Goal: Find specific page/section: Find specific page/section

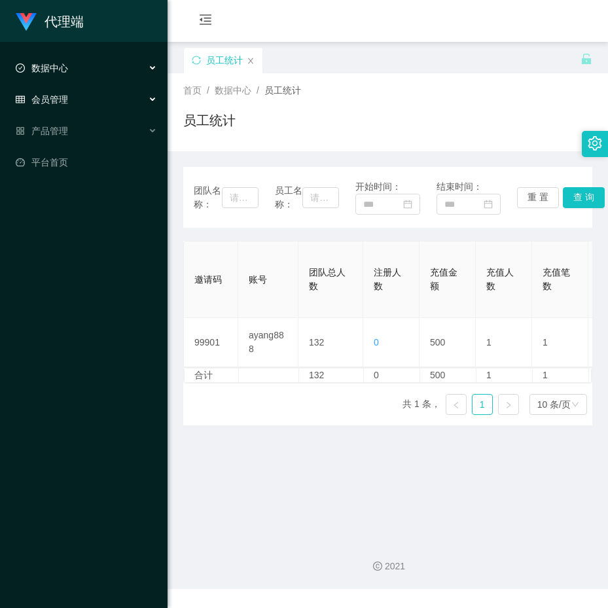
click at [56, 96] on span "会员管理" at bounding box center [42, 99] width 52 height 10
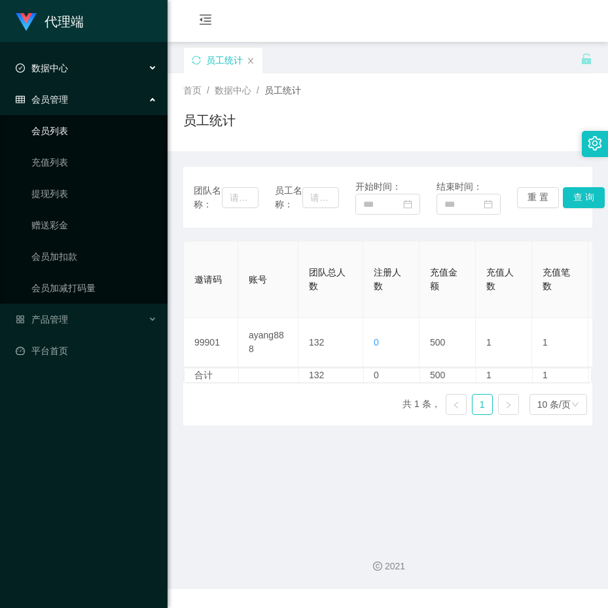
click at [52, 124] on link "会员列表" at bounding box center [94, 131] width 126 height 26
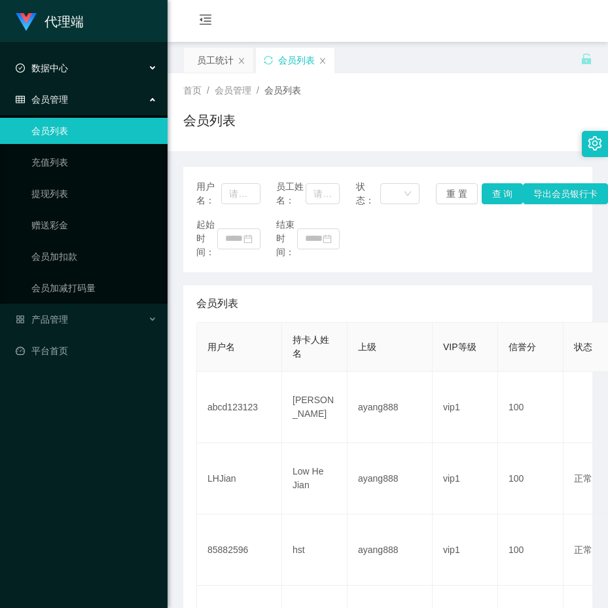
click at [41, 74] on div "数据中心" at bounding box center [84, 68] width 168 height 26
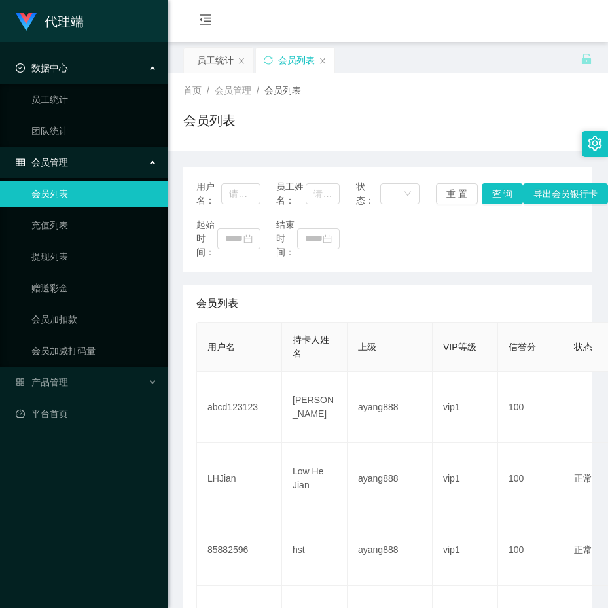
click at [63, 79] on div "数据中心" at bounding box center [84, 68] width 168 height 26
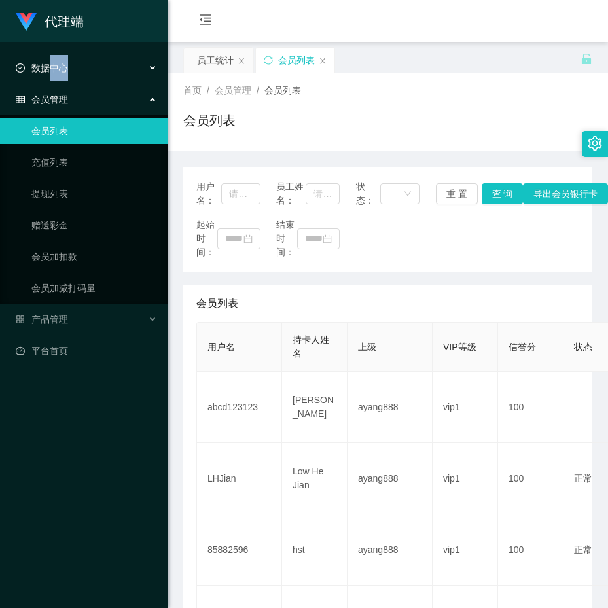
click at [63, 79] on div "数据中心" at bounding box center [84, 68] width 168 height 26
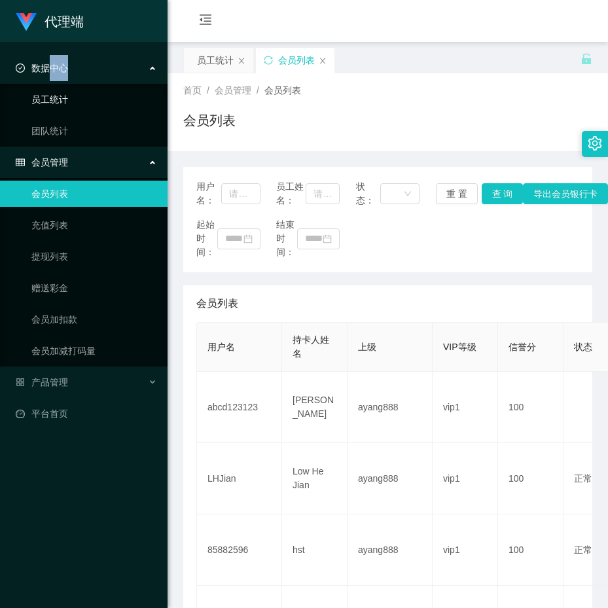
click at [39, 105] on link "员工统计" at bounding box center [94, 99] width 126 height 26
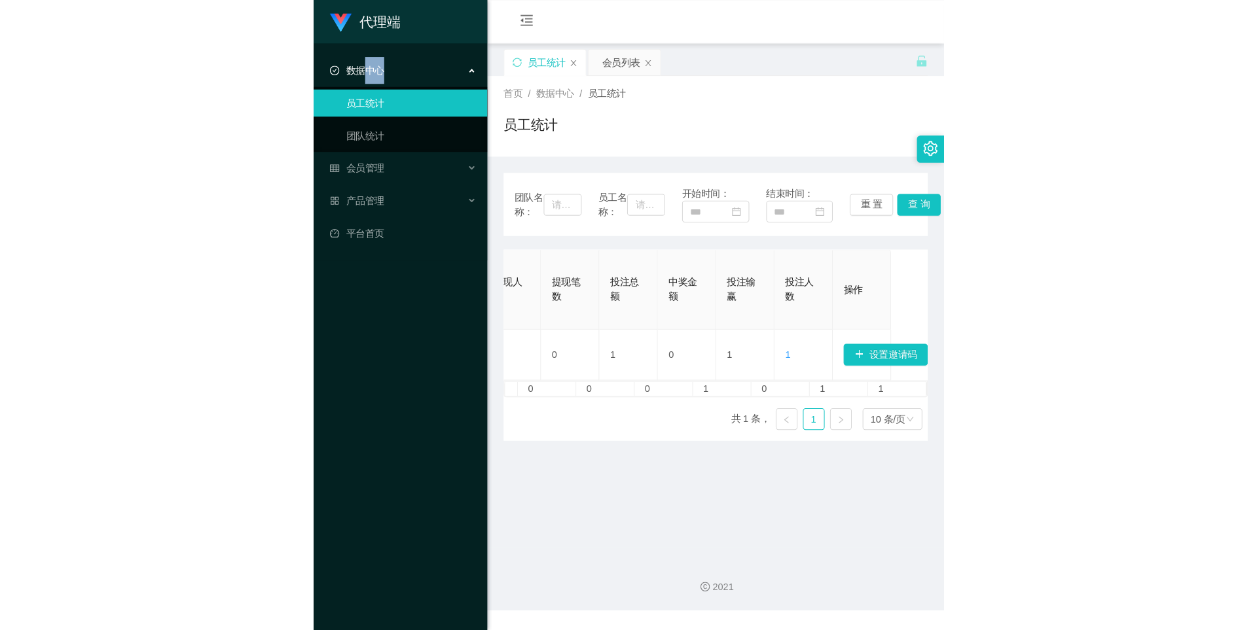
scroll to position [0, 695]
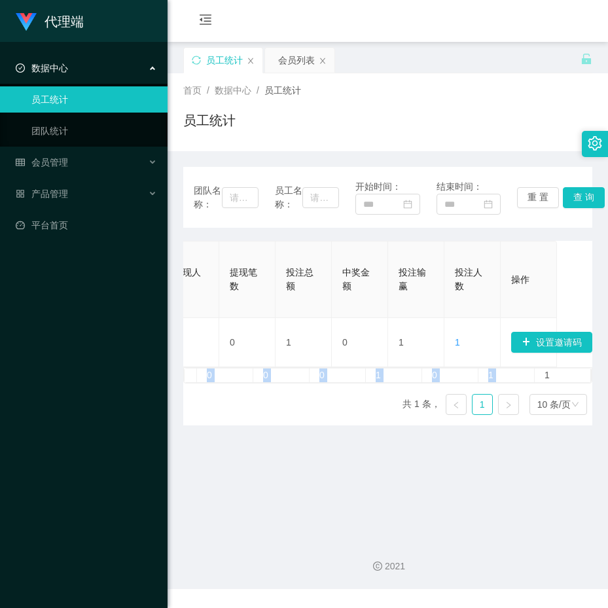
drag, startPoint x: 529, startPoint y: 352, endPoint x: 486, endPoint y: 164, distance: 192.7
click at [437, 349] on div "邀请码 账号 团队总人数 注册人数 充值金额 充值人数 充值笔数 首充/二充/三充(金额) 首充/二充/三充(人数) 提现金额 提现人数 提现笔数 投注总额 …" at bounding box center [387, 312] width 409 height 143
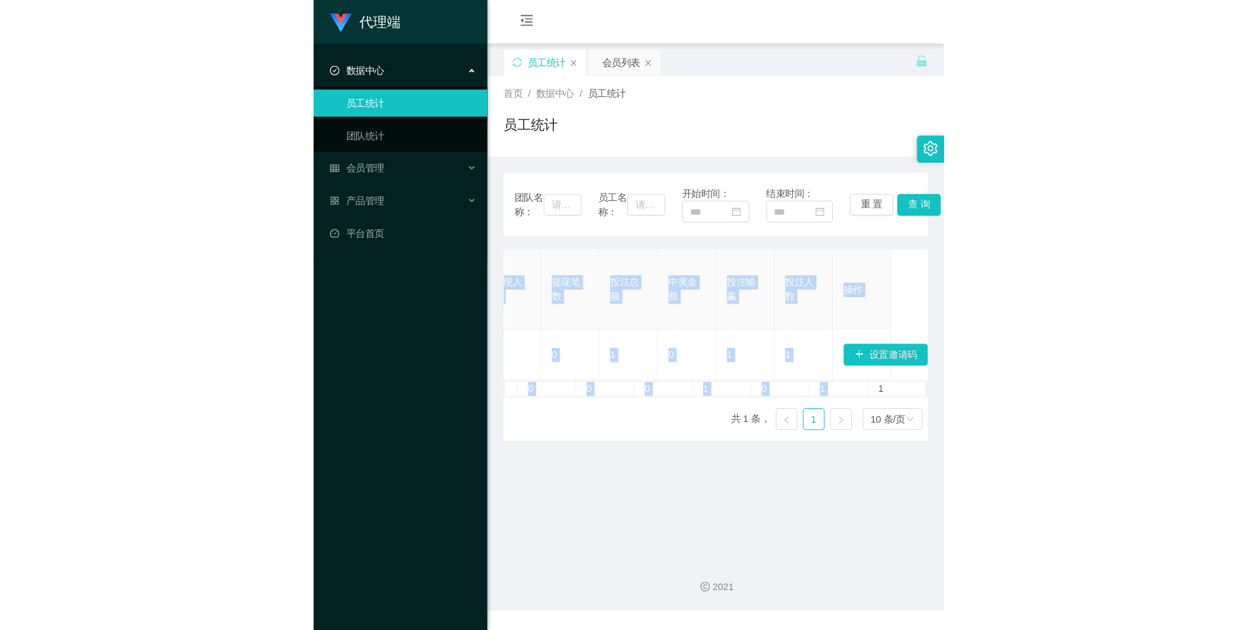
scroll to position [0, 0]
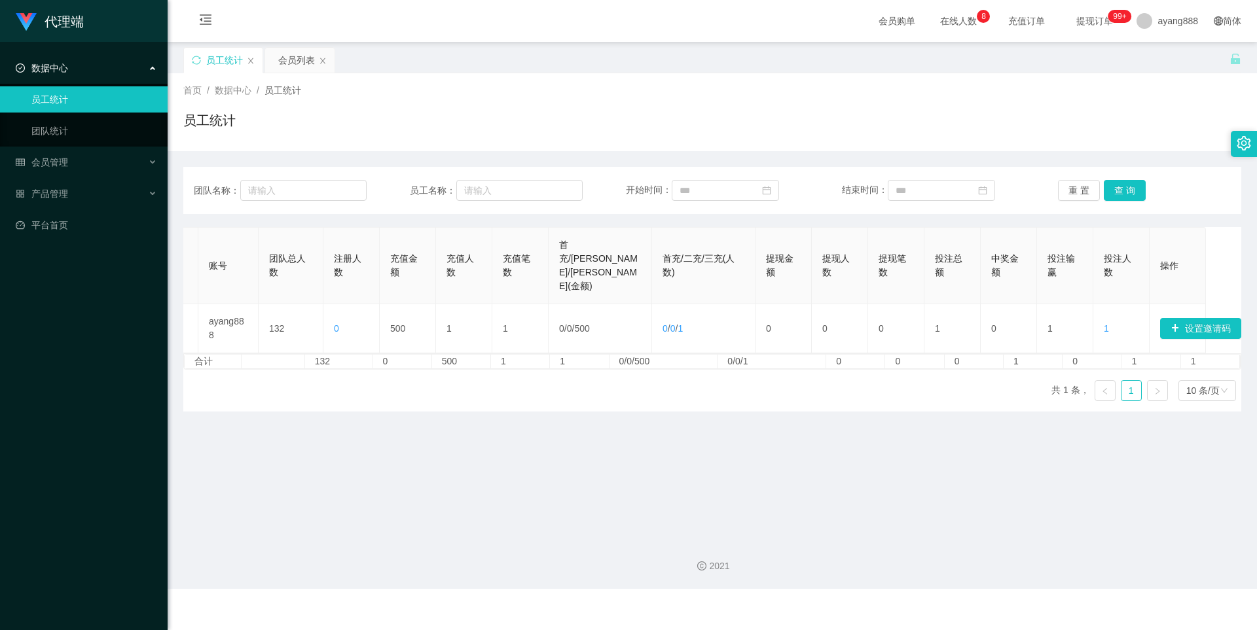
click at [63, 74] on div "数据中心" at bounding box center [84, 68] width 168 height 26
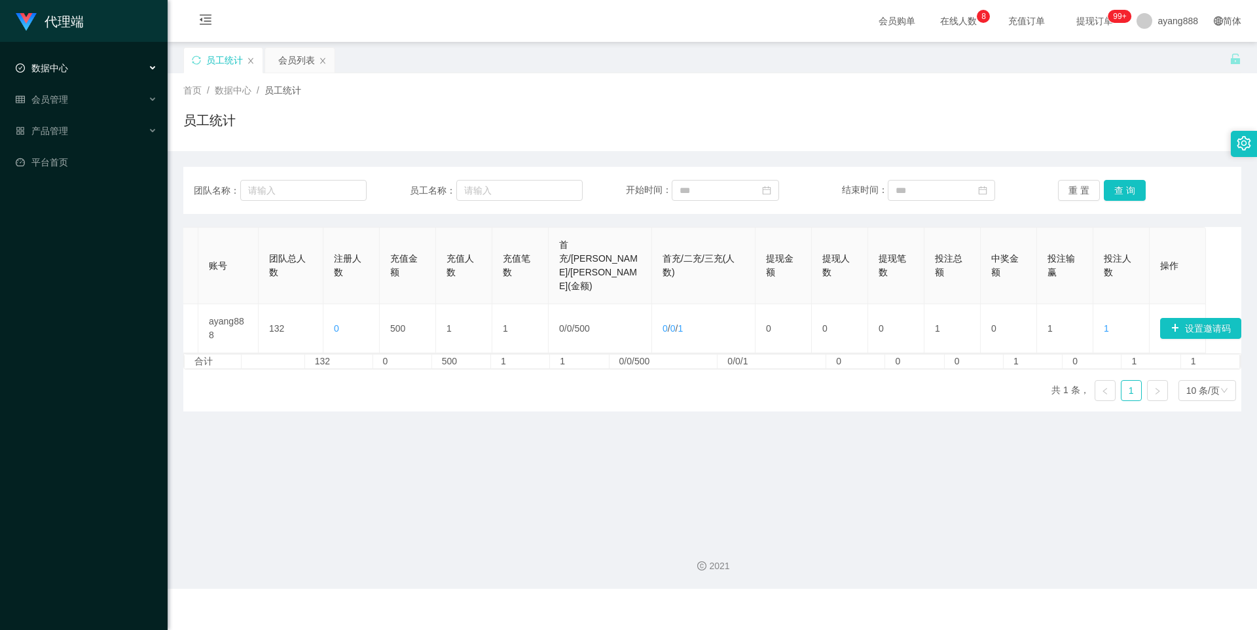
click at [63, 69] on span "数据中心" at bounding box center [42, 68] width 52 height 10
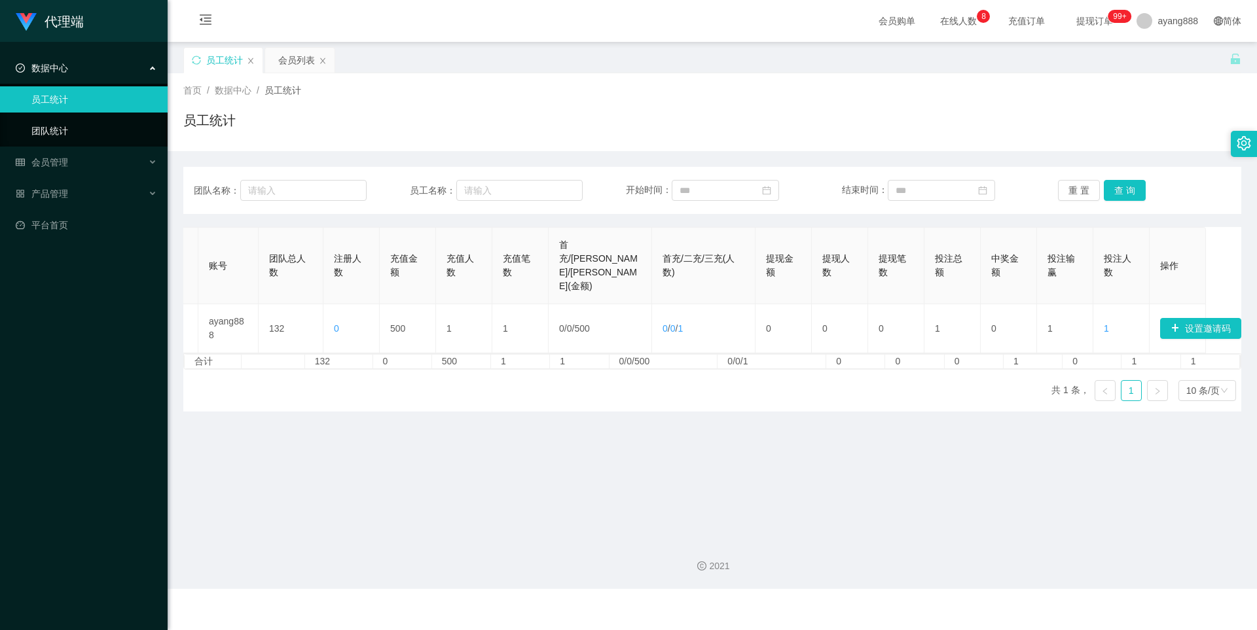
click at [57, 135] on link "团队统计" at bounding box center [94, 131] width 126 height 26
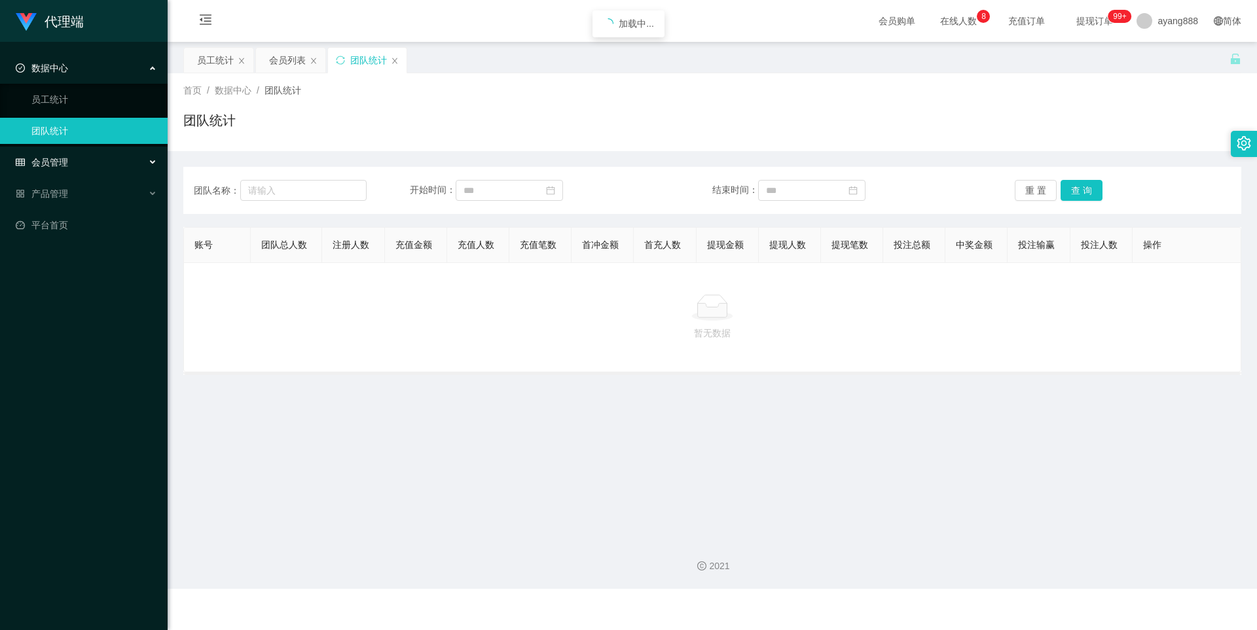
click at [58, 168] on span "会员管理" at bounding box center [42, 162] width 52 height 10
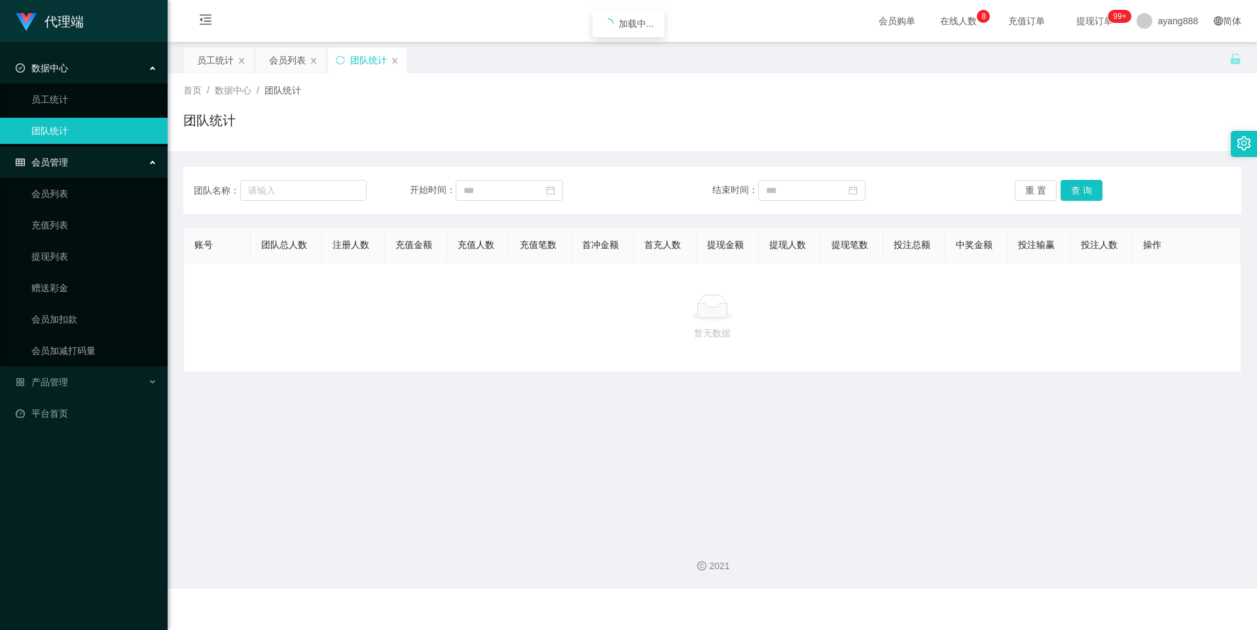
click at [55, 177] on li "会员管理 会员列表 充值列表 提现列表 赠送彩金 会员加扣款 会员加减打码量" at bounding box center [84, 257] width 168 height 217
click at [56, 192] on link "会员列表" at bounding box center [94, 194] width 126 height 26
